Goal: Task Accomplishment & Management: Manage account settings

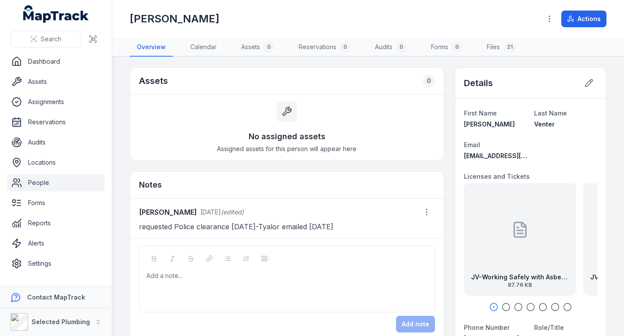
click at [57, 176] on link "People" at bounding box center [56, 183] width 98 height 18
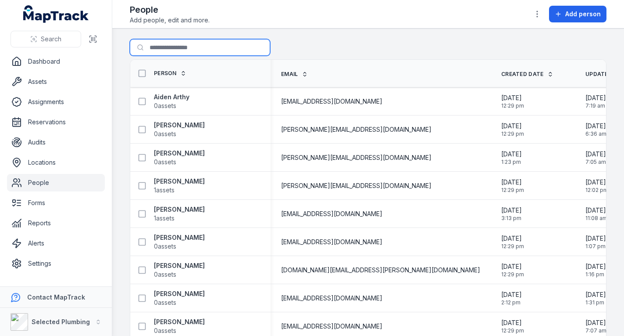
click at [178, 49] on input "Search for people" at bounding box center [200, 47] width 140 height 17
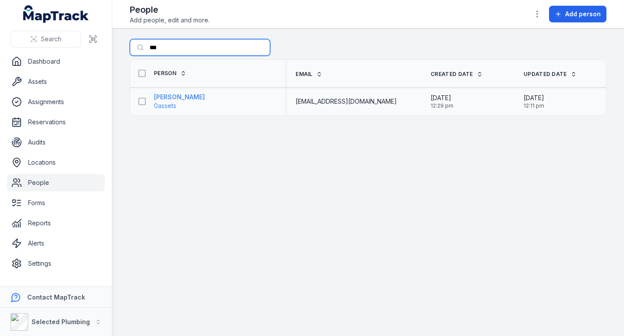
type input "***"
click at [196, 98] on strong "[PERSON_NAME]" at bounding box center [179, 97] width 51 height 9
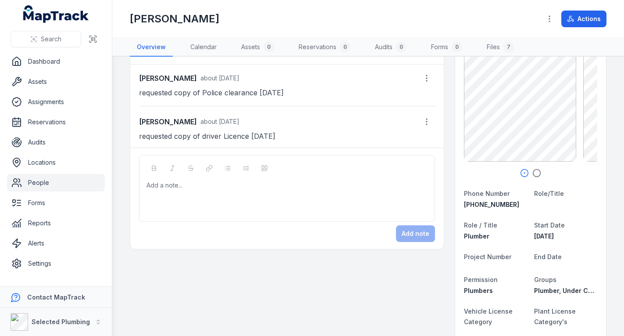
scroll to position [132, 0]
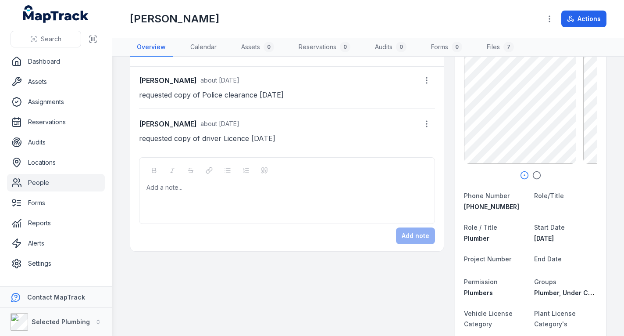
click at [56, 177] on link "People" at bounding box center [56, 183] width 98 height 18
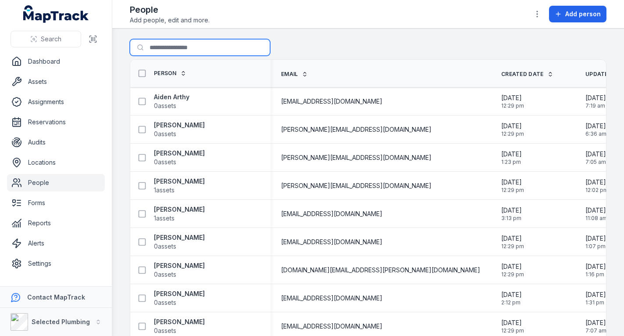
click at [213, 43] on input "Search for people" at bounding box center [200, 47] width 140 height 17
type input "******"
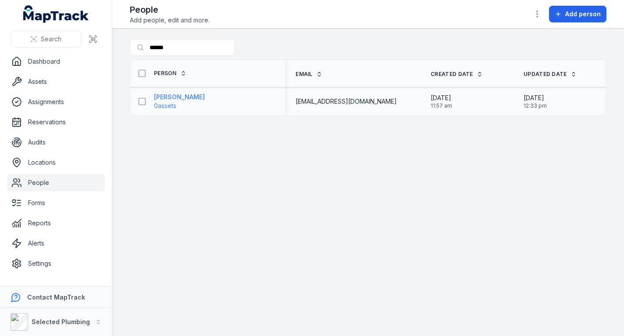
click at [186, 96] on strong "[PERSON_NAME]" at bounding box center [179, 97] width 51 height 9
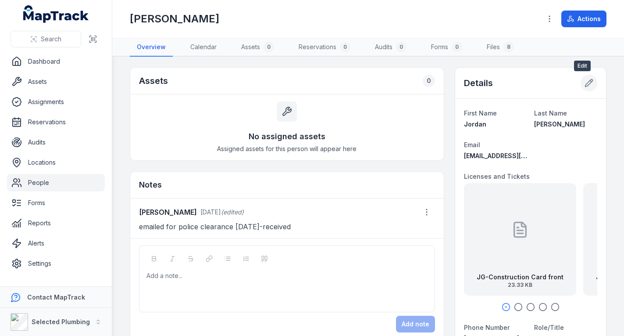
click at [585, 82] on icon at bounding box center [589, 83] width 9 height 9
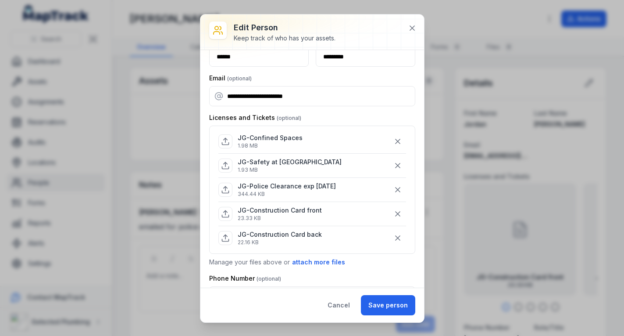
scroll to position [44, 0]
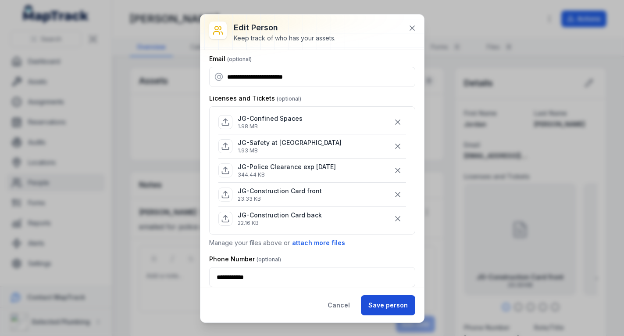
click at [384, 305] on button "Save person" at bounding box center [388, 305] width 54 height 20
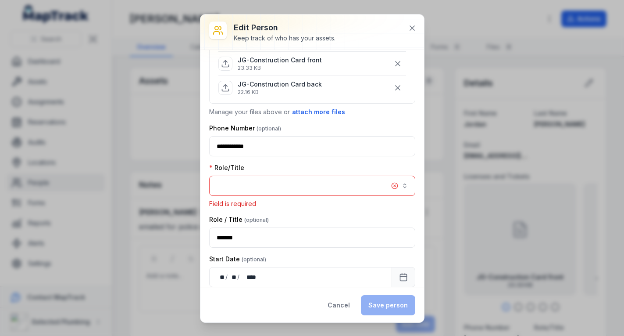
scroll to position [192, 0]
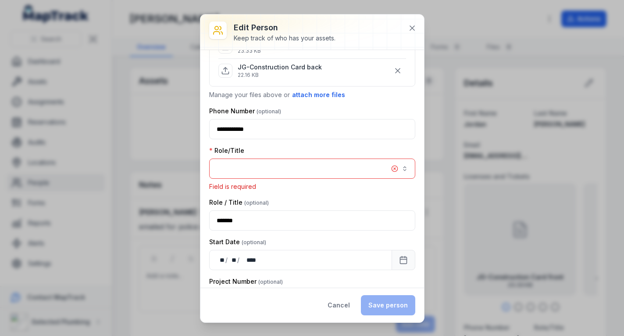
click at [306, 167] on button "button" at bounding box center [312, 168] width 206 height 20
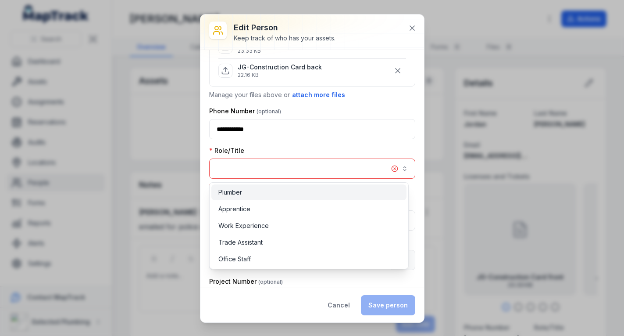
click at [278, 194] on div "Plumber" at bounding box center [308, 192] width 181 height 9
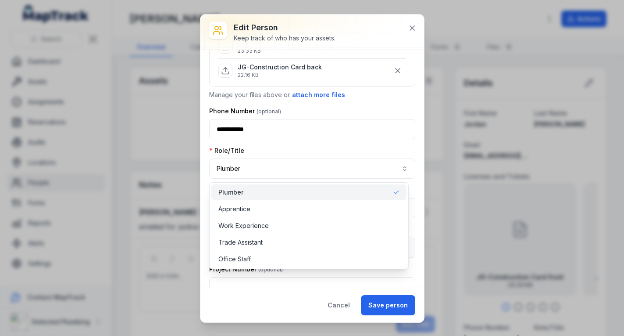
click at [379, 303] on div "**********" at bounding box center [312, 167] width 224 height 307
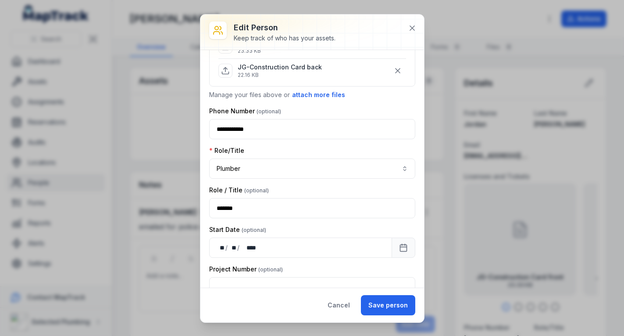
click at [379, 303] on button "Save person" at bounding box center [388, 305] width 54 height 20
